Goal: Task Accomplishment & Management: Use online tool/utility

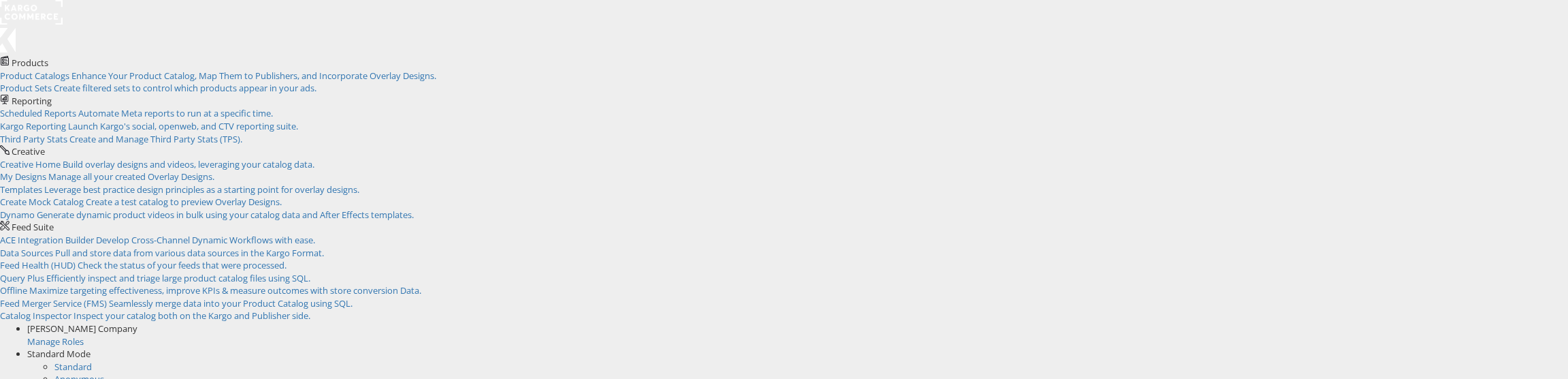
click at [49, 15] on rect at bounding box center [31, 12] width 62 height 24
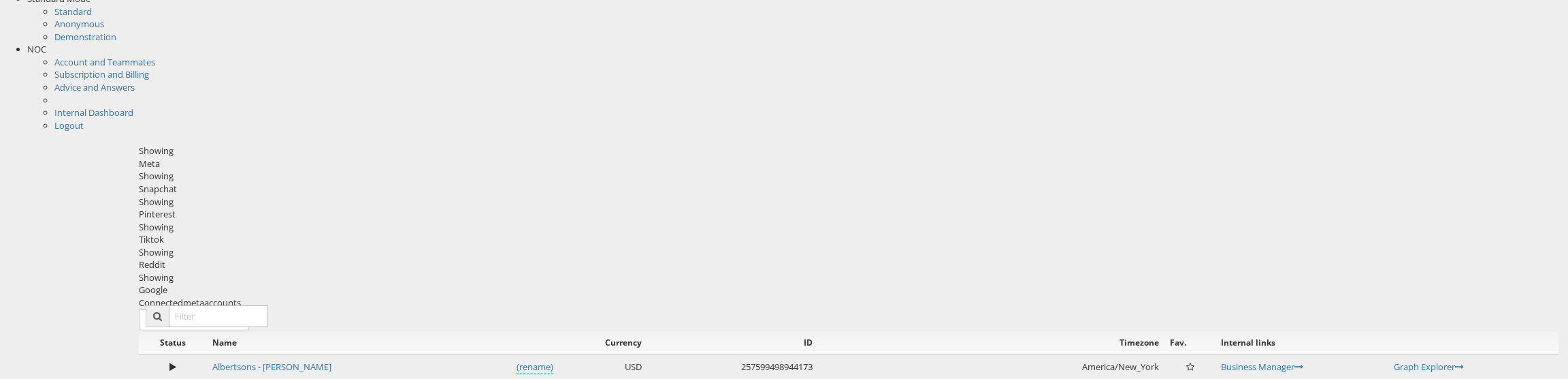
scroll to position [363, 0]
